Goal: Information Seeking & Learning: Learn about a topic

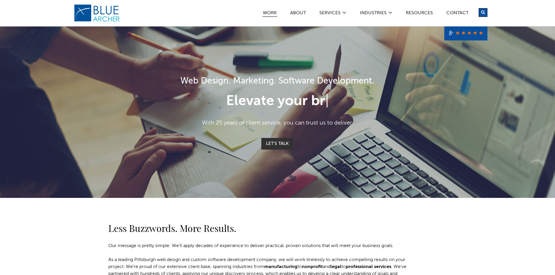
click at [269, 11] on link "Work" at bounding box center [270, 14] width 15 height 6
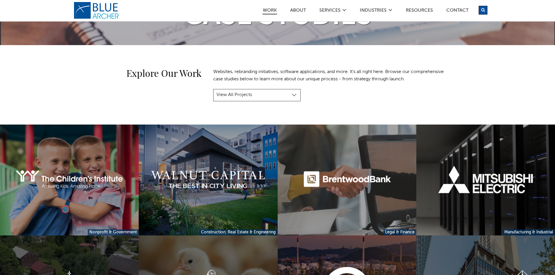
scroll to position [58, 0]
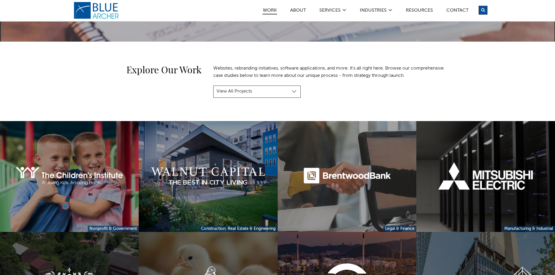
click at [292, 89] on select "View All Projects Manufacturing & Industrial Construction, Real Estate & Engine…" at bounding box center [256, 92] width 87 height 12
click at [213, 86] on select "View All Projects Manufacturing & Industrial Construction, Real Estate & Engine…" at bounding box center [256, 92] width 87 height 12
click at [276, 96] on select "View All Projects Manufacturing & Industrial Construction, Real Estate & Engine…" at bounding box center [256, 92] width 87 height 12
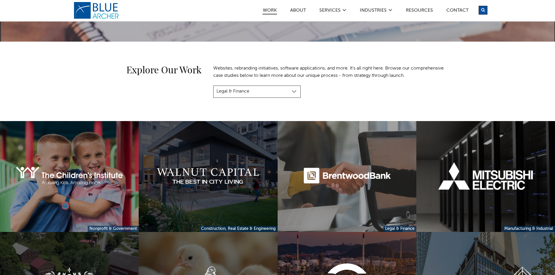
select select "project-category-custom-software-projects"
click at [213, 86] on select "View All Projects Manufacturing & Industrial Construction, Real Estate & Engine…" at bounding box center [256, 92] width 87 height 12
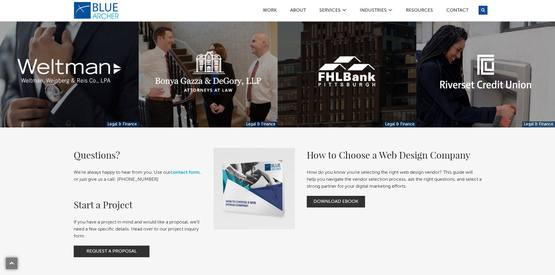
scroll to position [291, 0]
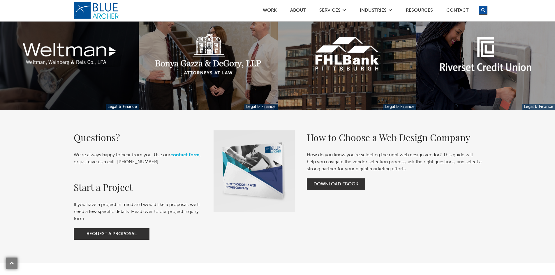
click at [105, 69] on link at bounding box center [69, 54] width 139 height 111
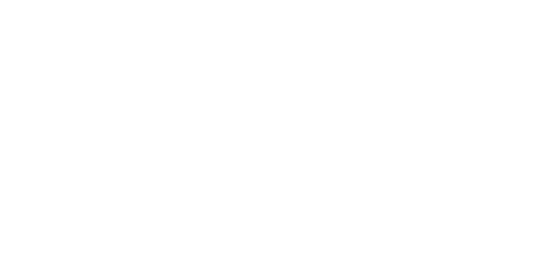
click at [95, 66] on div at bounding box center [280, 137] width 560 height 275
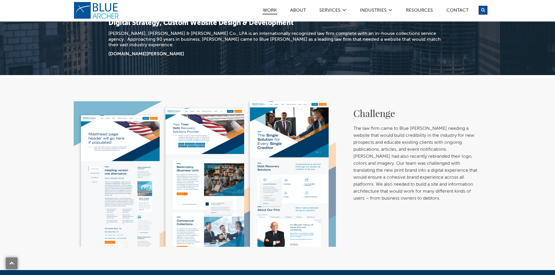
scroll to position [204, 0]
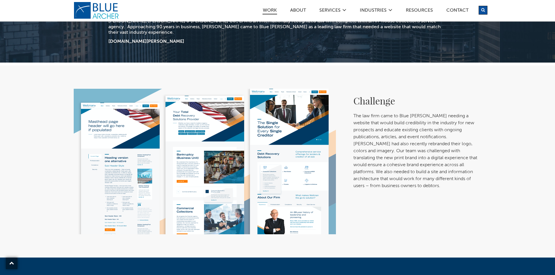
click at [129, 106] on img at bounding box center [205, 162] width 262 height 146
drag, startPoint x: 228, startPoint y: 112, endPoint x: 226, endPoint y: 110, distance: 3.0
click at [228, 112] on img at bounding box center [205, 162] width 262 height 146
click at [294, 108] on img at bounding box center [205, 162] width 262 height 146
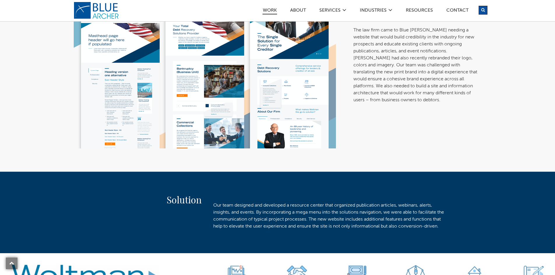
scroll to position [291, 0]
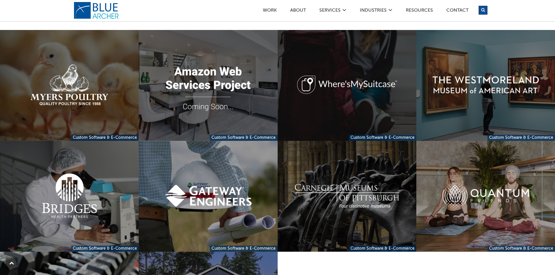
scroll to position [117, 0]
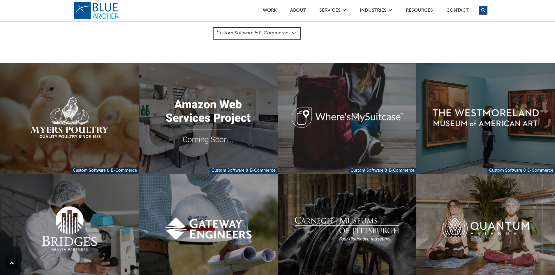
click at [294, 12] on link "ABOUT" at bounding box center [298, 11] width 16 height 6
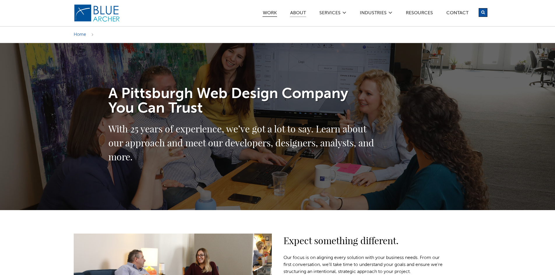
click at [266, 13] on link "Work" at bounding box center [270, 14] width 15 height 6
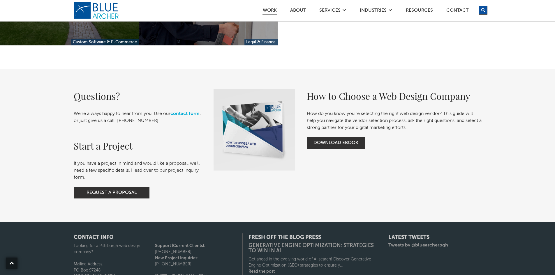
scroll to position [1691, 0]
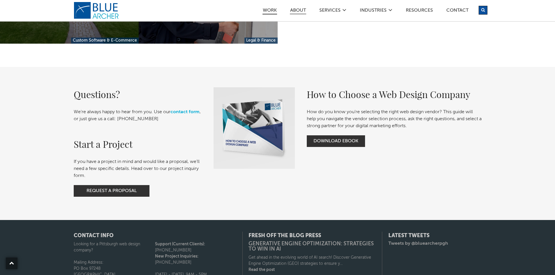
click at [296, 10] on link "ABOUT" at bounding box center [298, 11] width 16 height 6
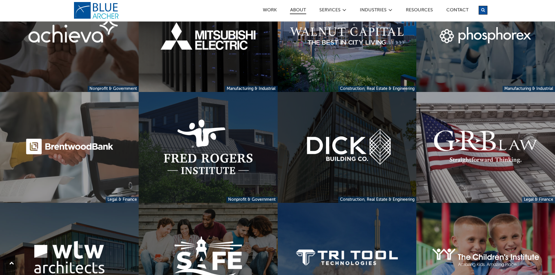
scroll to position [1253, 0]
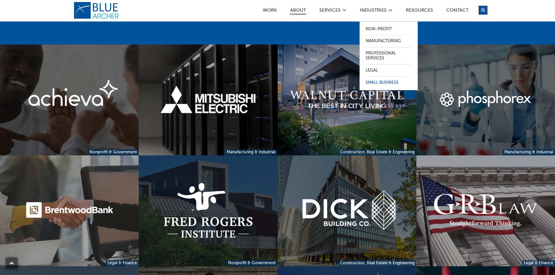
click at [373, 84] on link "Small Business" at bounding box center [389, 83] width 46 height 12
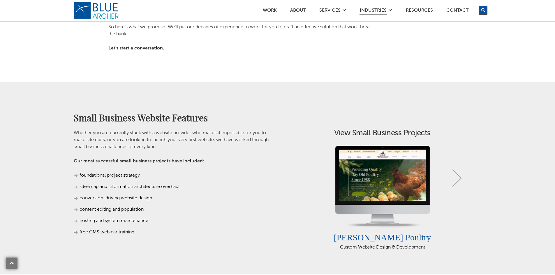
scroll to position [291, 0]
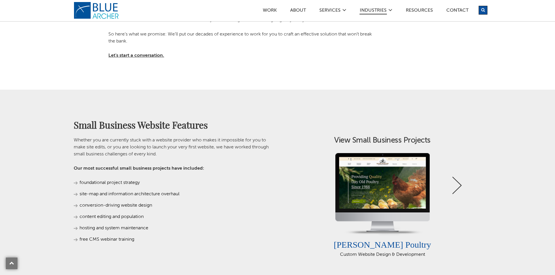
click at [454, 182] on link "Next" at bounding box center [457, 185] width 9 height 17
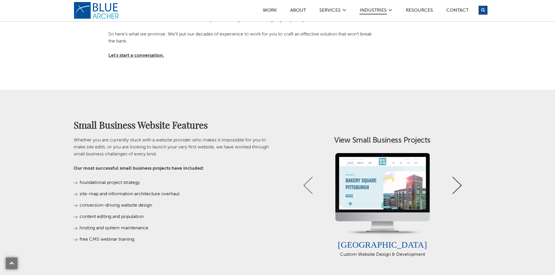
click at [454, 182] on link "Next" at bounding box center [457, 185] width 9 height 17
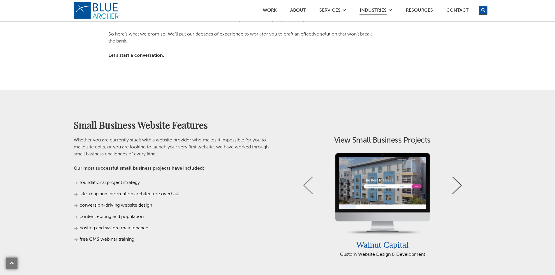
click at [454, 182] on link "Next" at bounding box center [457, 185] width 9 height 17
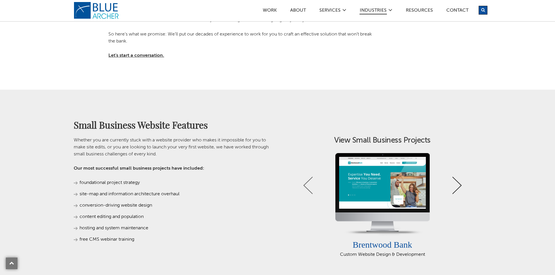
click at [454, 182] on link "Next" at bounding box center [457, 185] width 9 height 17
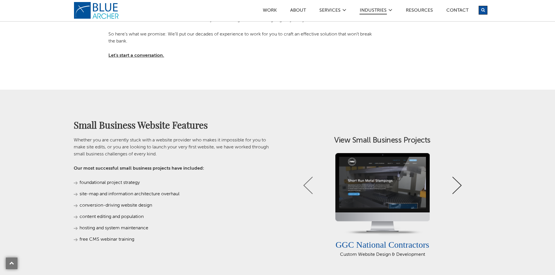
click at [454, 182] on link "Next" at bounding box center [457, 185] width 9 height 17
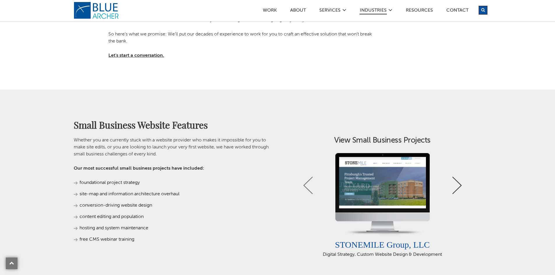
click at [454, 182] on link "Next" at bounding box center [457, 185] width 9 height 17
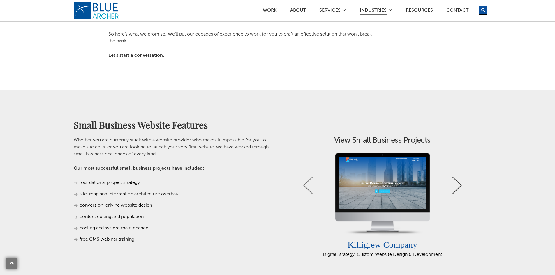
click at [454, 182] on link "Next" at bounding box center [457, 185] width 9 height 17
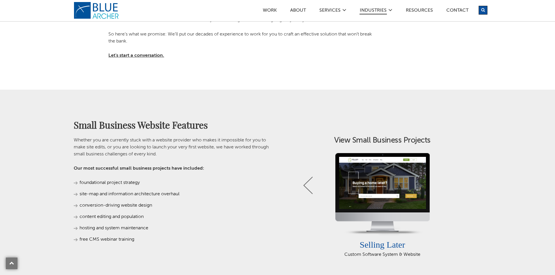
click at [453, 185] on link "Next" at bounding box center [457, 185] width 9 height 17
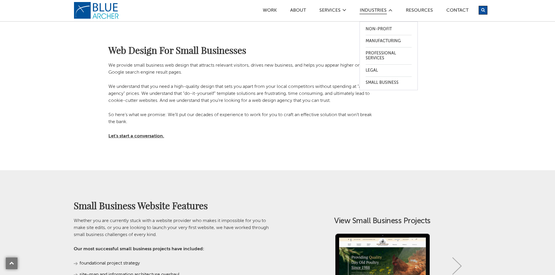
scroll to position [204, 0]
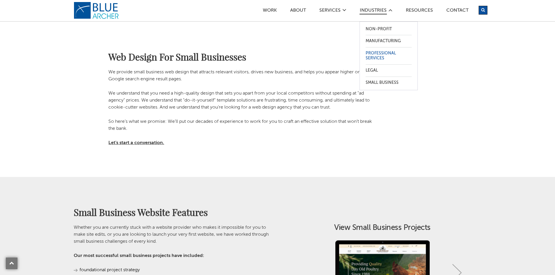
click at [373, 54] on link "Professional Services" at bounding box center [389, 56] width 46 height 17
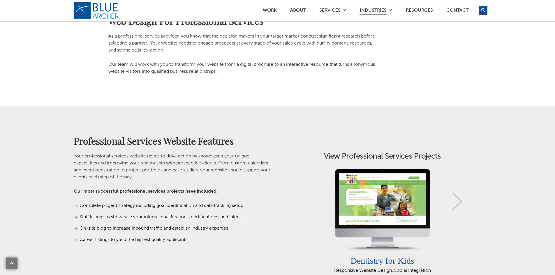
scroll to position [291, 0]
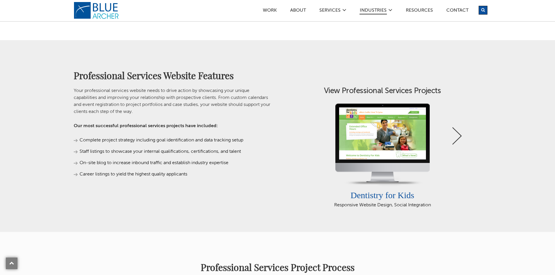
click at [461, 137] on link "Next" at bounding box center [457, 135] width 9 height 17
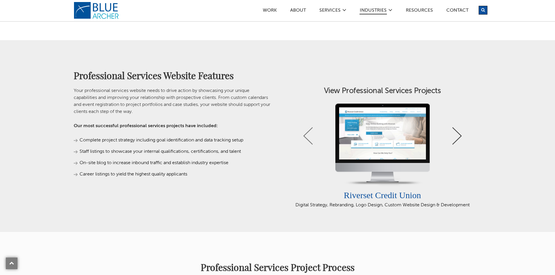
click at [461, 137] on link "Next" at bounding box center [457, 135] width 9 height 17
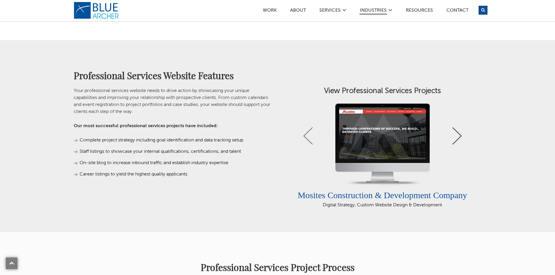
click at [461, 137] on link "Next" at bounding box center [457, 135] width 9 height 17
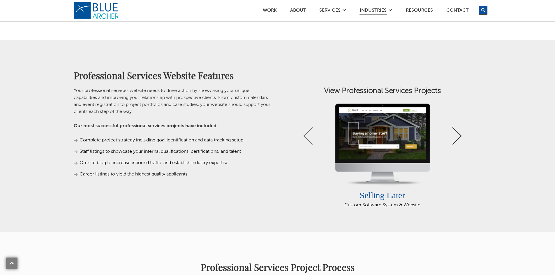
click at [461, 137] on link "Next" at bounding box center [457, 135] width 9 height 17
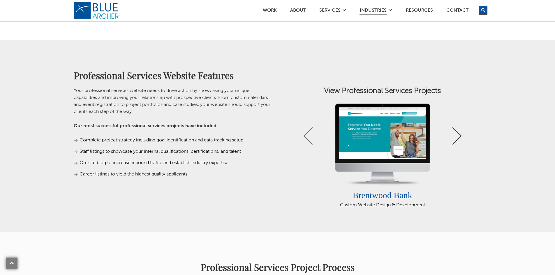
click at [461, 137] on link "Next" at bounding box center [457, 135] width 9 height 17
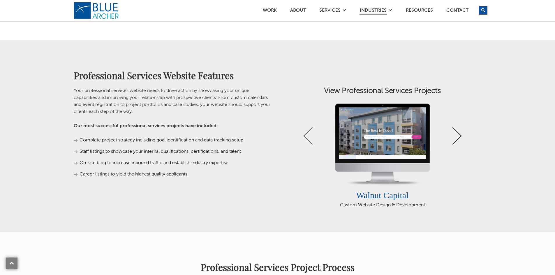
click at [461, 137] on link "Next" at bounding box center [457, 135] width 9 height 17
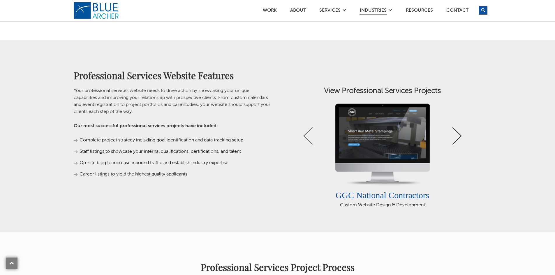
click at [461, 137] on link "Next" at bounding box center [457, 135] width 9 height 17
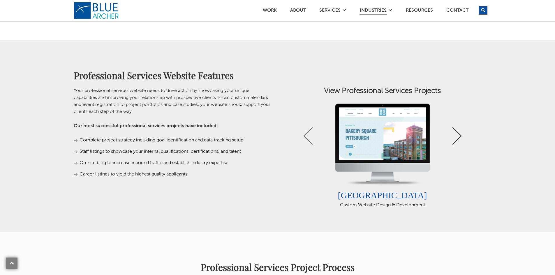
click at [461, 137] on link "Next" at bounding box center [457, 135] width 9 height 17
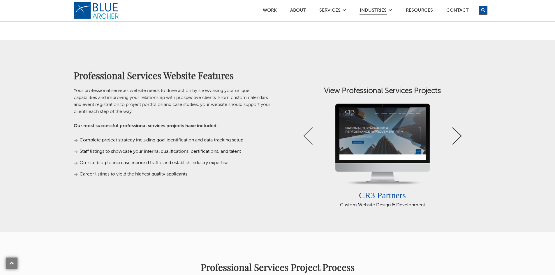
click at [461, 137] on link "Next" at bounding box center [457, 135] width 9 height 17
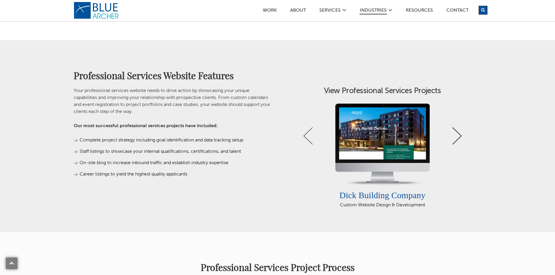
click at [461, 137] on link "Next" at bounding box center [457, 135] width 9 height 17
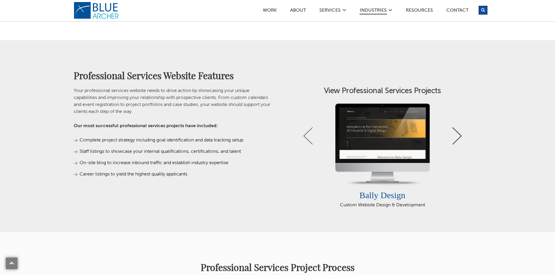
click at [461, 137] on link "Next" at bounding box center [457, 135] width 9 height 17
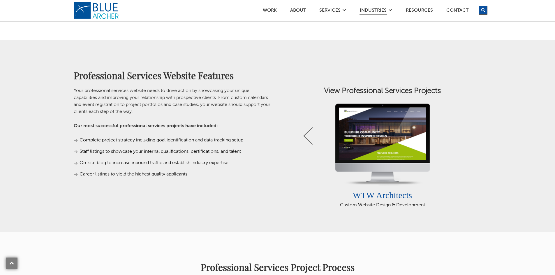
click at [461, 137] on link "Next" at bounding box center [457, 135] width 9 height 17
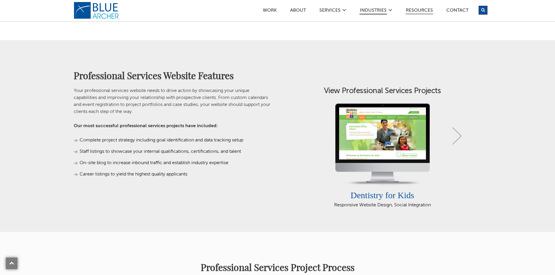
click at [419, 8] on link "Resources" at bounding box center [420, 11] width 28 height 6
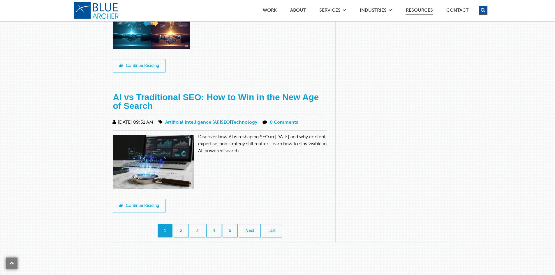
scroll to position [612, 0]
